Goal: Check status: Check status

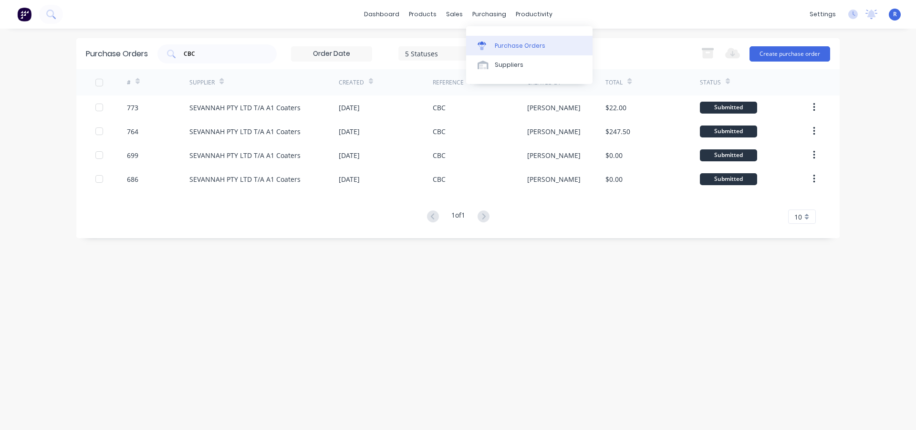
click at [495, 42] on div "Purchase Orders" at bounding box center [520, 46] width 51 height 9
drag, startPoint x: 242, startPoint y: 51, endPoint x: 178, endPoint y: 57, distance: 64.2
click at [178, 57] on div "CBC" at bounding box center [216, 53] width 119 height 19
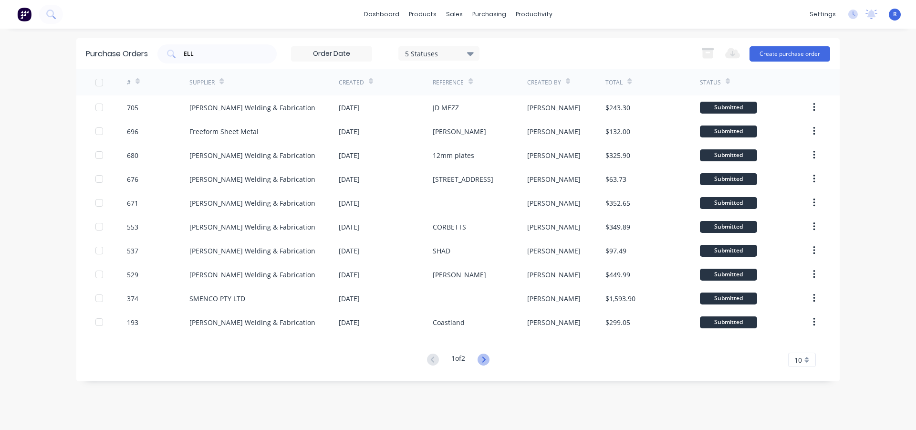
click at [481, 356] on icon at bounding box center [484, 360] width 12 height 12
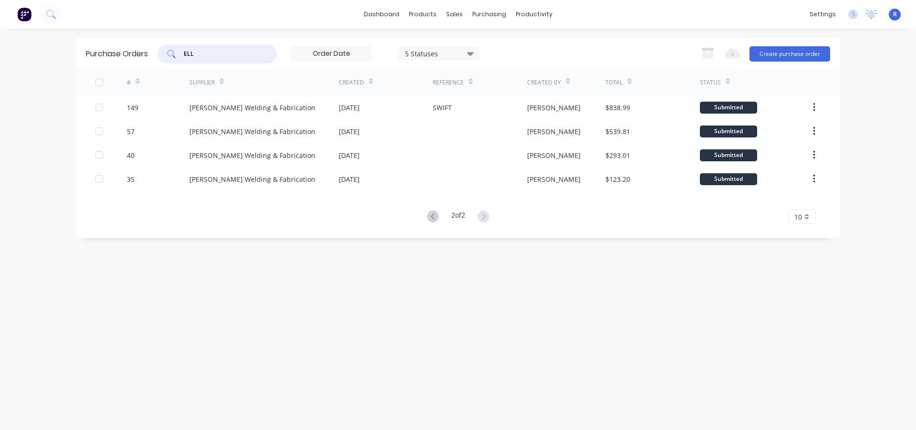
drag, startPoint x: 228, startPoint y: 56, endPoint x: 176, endPoint y: 56, distance: 52.5
click at [176, 56] on div "ELL" at bounding box center [216, 53] width 119 height 19
type input "A1"
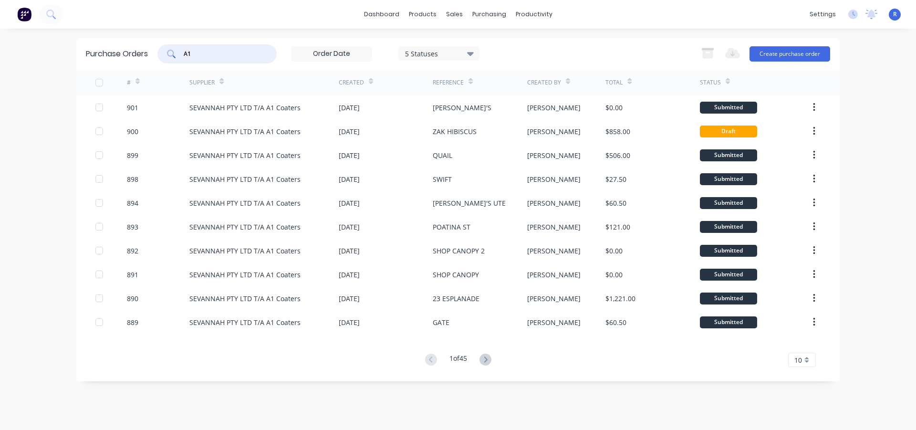
click at [485, 360] on icon at bounding box center [486, 360] width 12 height 12
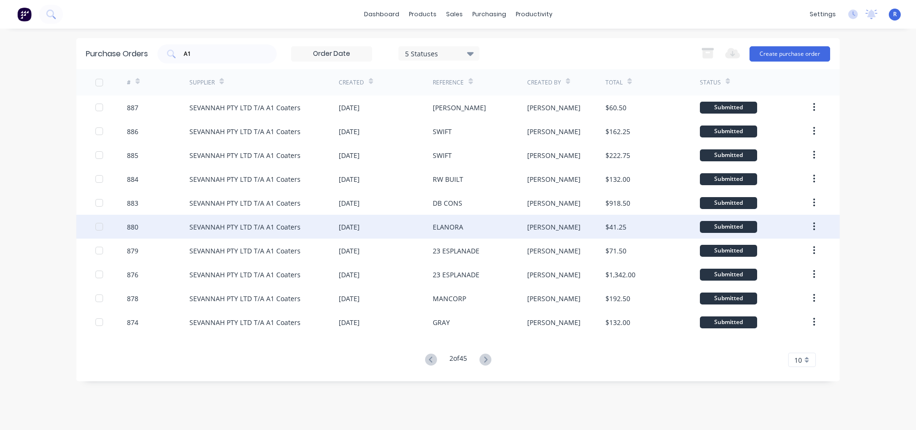
click at [438, 226] on div "ELANORA" at bounding box center [448, 227] width 31 height 10
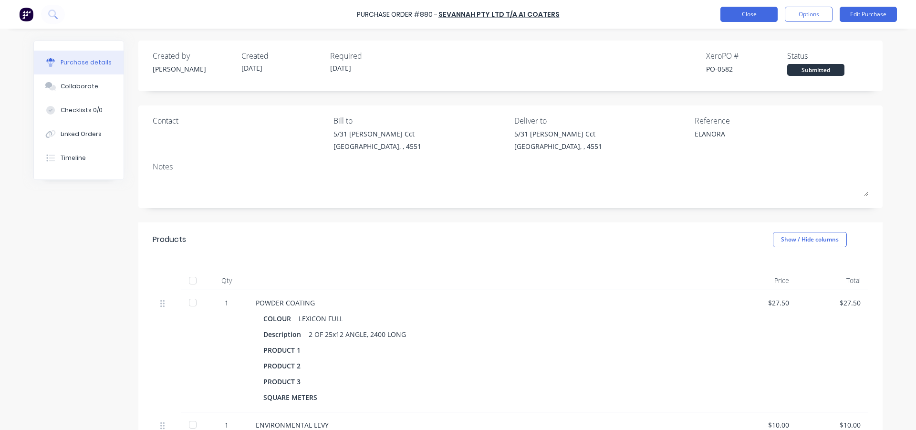
click at [746, 11] on button "Close" at bounding box center [749, 14] width 57 height 15
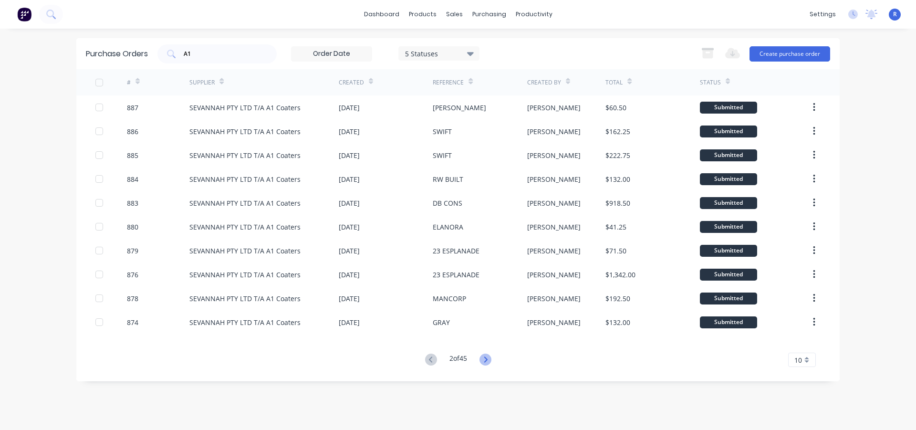
click at [488, 357] on icon at bounding box center [486, 360] width 12 height 12
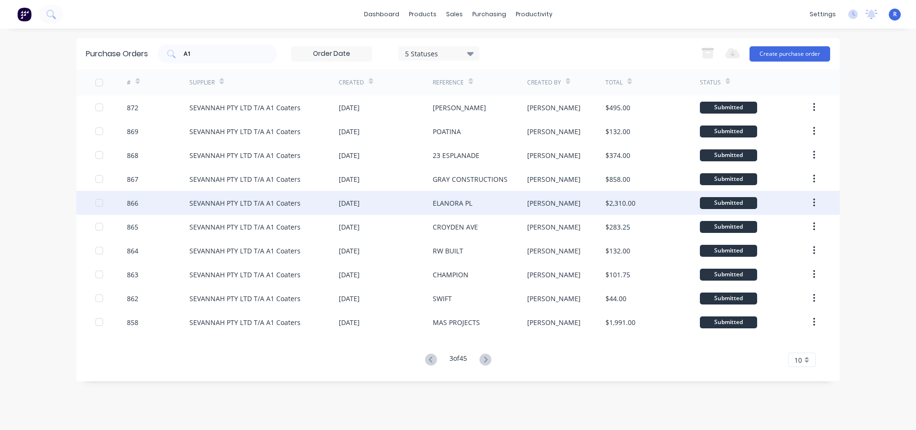
click at [452, 207] on div "ELANORA PL" at bounding box center [453, 203] width 40 height 10
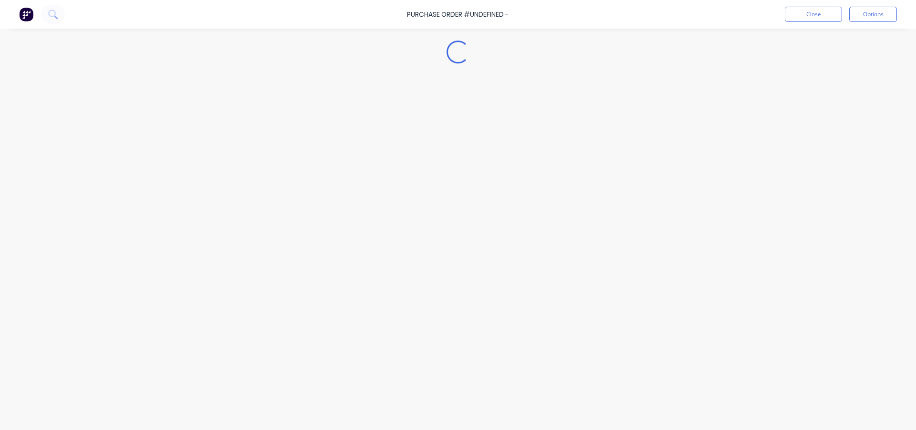
type textarea "x"
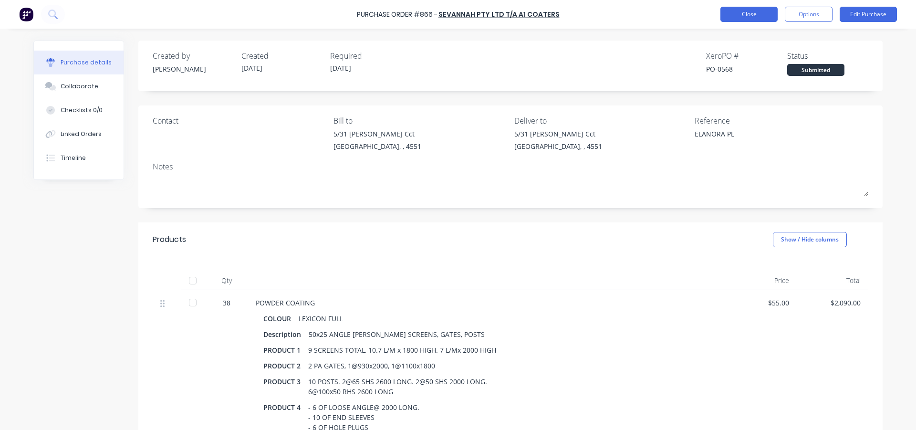
click at [746, 12] on button "Close" at bounding box center [749, 14] width 57 height 15
